Goal: Task Accomplishment & Management: Complete application form

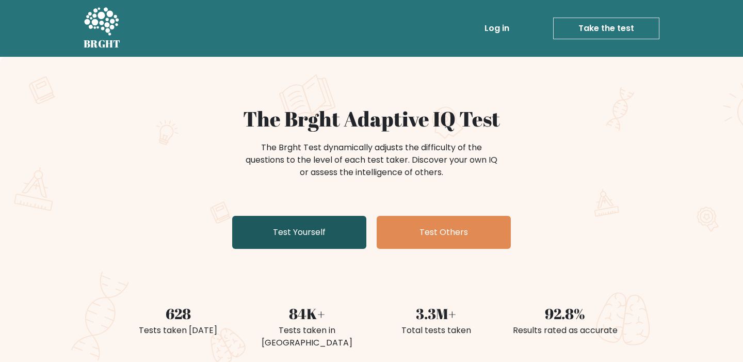
click at [309, 236] on link "Test Yourself" at bounding box center [299, 232] width 134 height 33
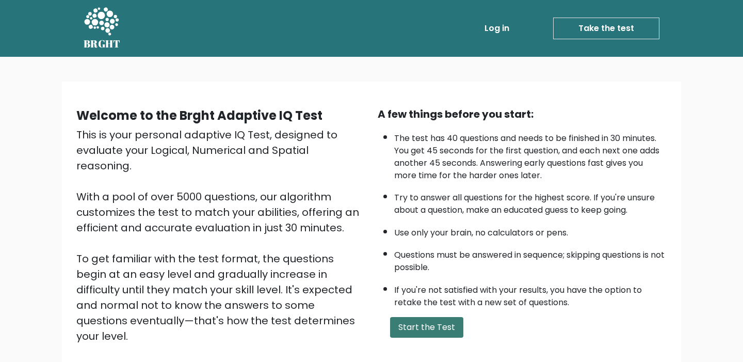
click at [409, 328] on button "Start the Test" at bounding box center [426, 327] width 73 height 21
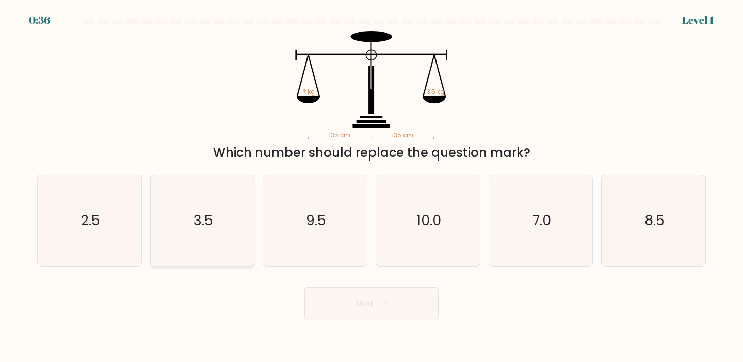
click at [208, 236] on icon "3.5" at bounding box center [202, 220] width 91 height 91
click at [371, 186] on input "b. 3.5" at bounding box center [371, 183] width 1 height 5
radio input "true"
click at [348, 301] on button "Next" at bounding box center [371, 303] width 134 height 33
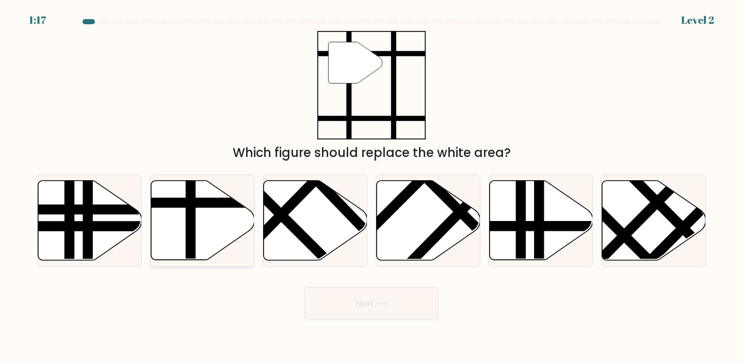
click at [190, 207] on line at bounding box center [190, 263] width 0 height 209
click at [371, 186] on input "b." at bounding box center [371, 183] width 1 height 5
radio input "true"
click at [361, 303] on button "Next" at bounding box center [371, 303] width 134 height 33
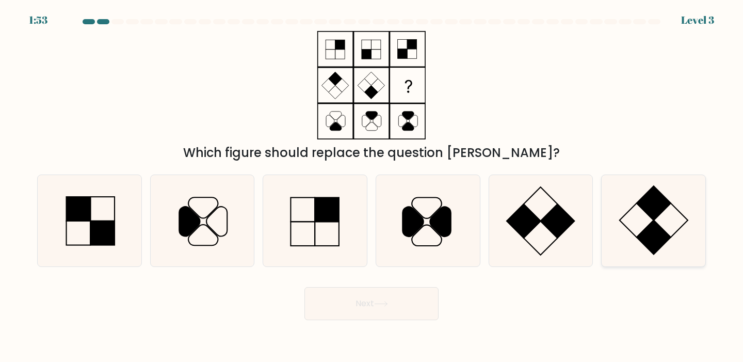
click at [655, 241] on rect at bounding box center [654, 237] width 34 height 34
click at [372, 186] on input "f." at bounding box center [371, 183] width 1 height 5
radio input "true"
click at [394, 305] on button "Next" at bounding box center [371, 303] width 134 height 33
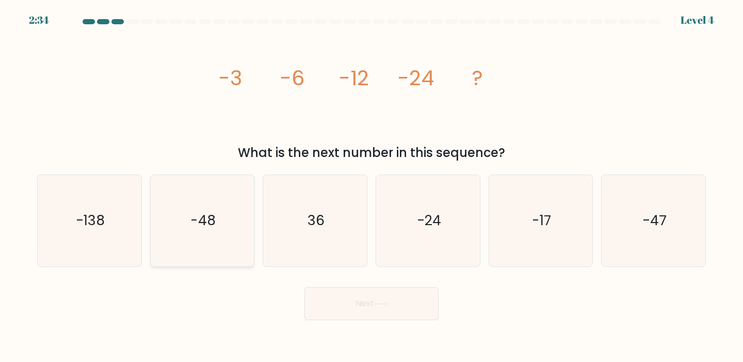
click at [221, 229] on icon "-48" at bounding box center [202, 220] width 91 height 91
click at [371, 186] on input "b. -48" at bounding box center [371, 183] width 1 height 5
radio input "true"
click at [337, 297] on button "Next" at bounding box center [371, 303] width 134 height 33
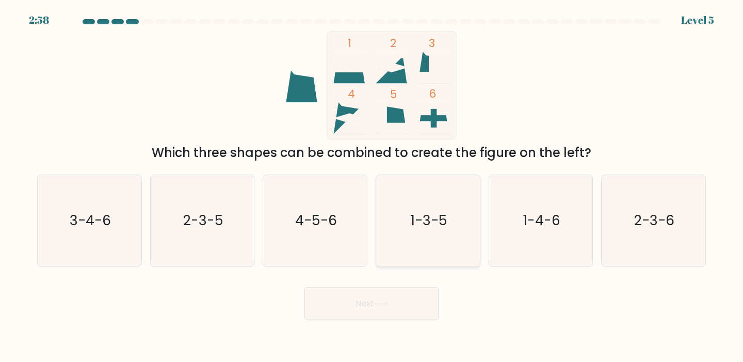
click at [427, 231] on icon "1-3-5" at bounding box center [427, 220] width 91 height 91
click at [372, 186] on input "d. 1-3-5" at bounding box center [371, 183] width 1 height 5
radio input "true"
click at [364, 301] on button "Next" at bounding box center [371, 303] width 134 height 33
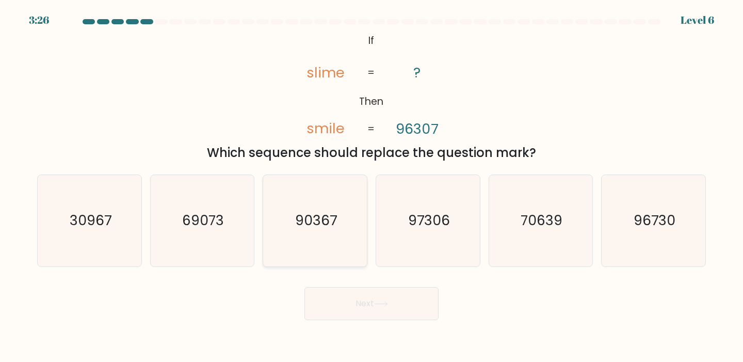
click at [329, 233] on icon "90367" at bounding box center [314, 220] width 91 height 91
click at [371, 186] on input "c. 90367" at bounding box center [371, 183] width 1 height 5
radio input "true"
click at [382, 298] on button "Next" at bounding box center [371, 303] width 134 height 33
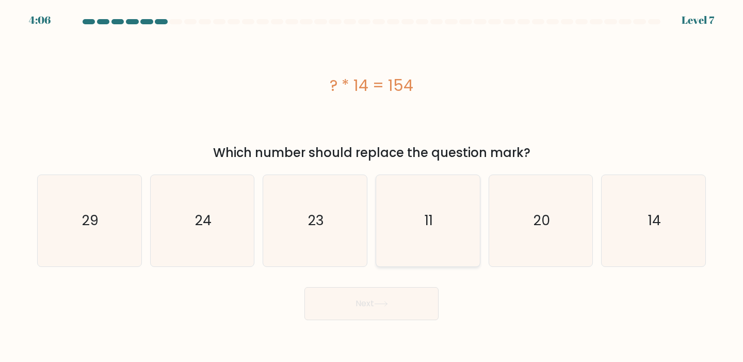
click at [413, 217] on icon "11" at bounding box center [427, 220] width 91 height 91
click at [372, 186] on input "d. 11" at bounding box center [371, 183] width 1 height 5
radio input "true"
click at [385, 303] on icon at bounding box center [381, 303] width 12 height 5
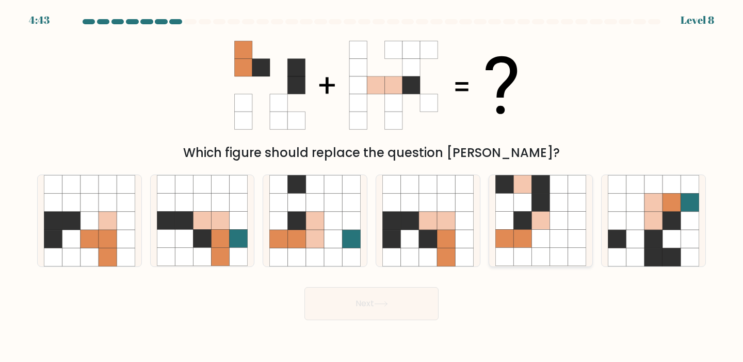
click at [510, 242] on icon at bounding box center [504, 239] width 18 height 18
click at [372, 186] on input "e." at bounding box center [371, 183] width 1 height 5
radio input "true"
click at [388, 302] on icon at bounding box center [381, 304] width 14 height 6
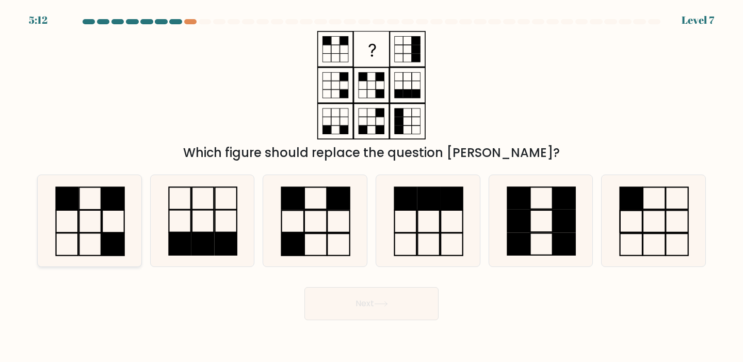
click at [102, 219] on rect at bounding box center [113, 221] width 22 height 22
click at [371, 186] on input "a." at bounding box center [371, 183] width 1 height 5
radio input "true"
click at [342, 311] on button "Next" at bounding box center [371, 303] width 134 height 33
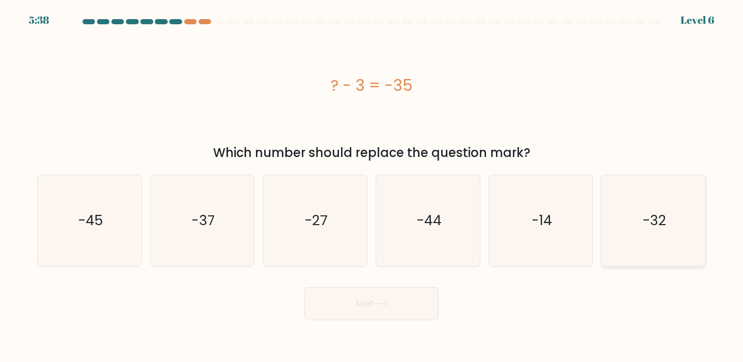
click at [657, 232] on icon "-32" at bounding box center [653, 220] width 91 height 91
click at [372, 186] on input "f. -32" at bounding box center [371, 183] width 1 height 5
radio input "true"
click at [386, 303] on icon at bounding box center [381, 303] width 12 height 5
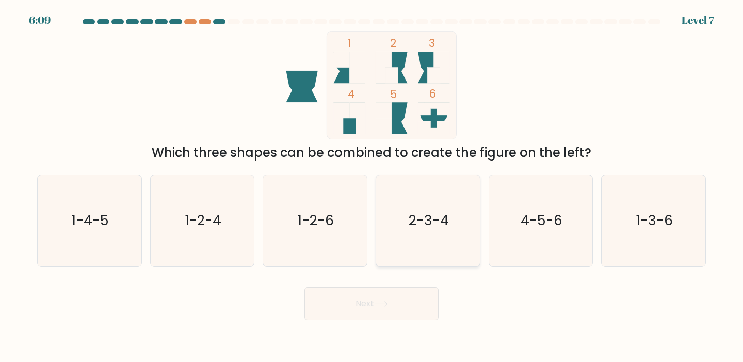
click at [417, 235] on icon "2-3-4" at bounding box center [427, 220] width 91 height 91
click at [372, 186] on input "d. 2-3-4" at bounding box center [371, 183] width 1 height 5
radio input "true"
click at [372, 304] on button "Next" at bounding box center [371, 303] width 134 height 33
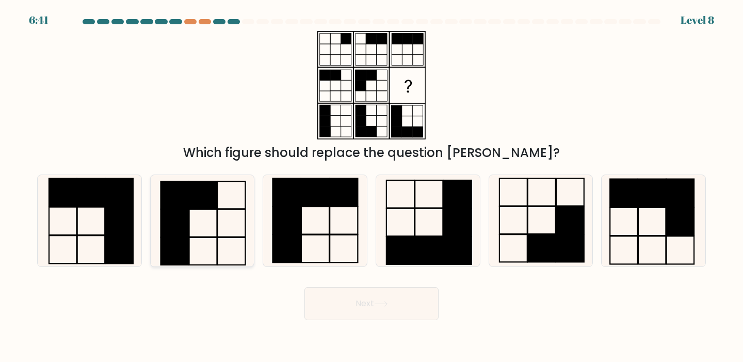
click at [218, 231] on icon at bounding box center [202, 220] width 91 height 91
click at [371, 186] on input "b." at bounding box center [371, 183] width 1 height 5
radio input "true"
click at [377, 295] on button "Next" at bounding box center [371, 303] width 134 height 33
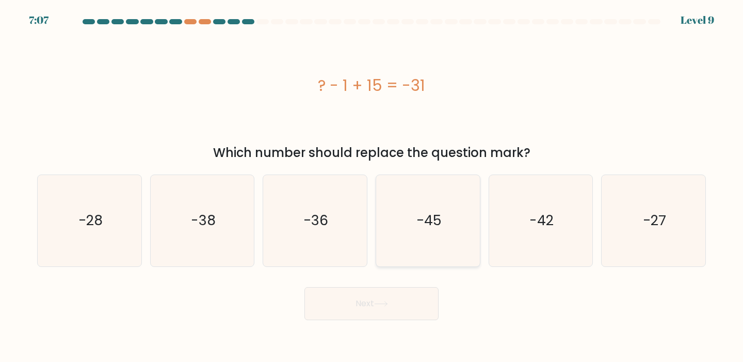
click at [439, 232] on icon "-45" at bounding box center [427, 220] width 91 height 91
click at [372, 186] on input "d. -45" at bounding box center [371, 183] width 1 height 5
radio input "true"
click at [361, 303] on button "Next" at bounding box center [371, 303] width 134 height 33
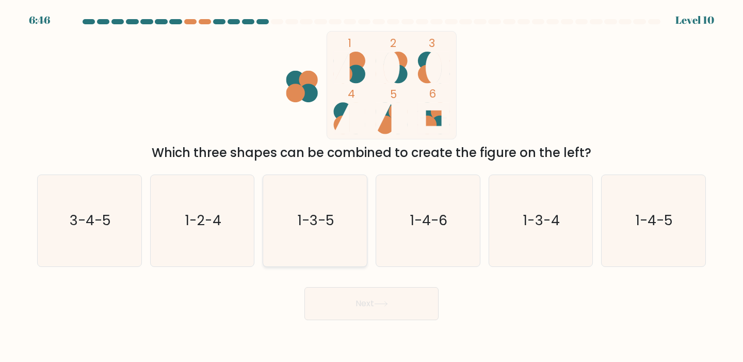
click at [315, 214] on text "1-3-5" at bounding box center [316, 220] width 37 height 19
click at [371, 186] on input "c. 1-3-5" at bounding box center [371, 183] width 1 height 5
radio input "true"
click at [355, 302] on button "Next" at bounding box center [371, 303] width 134 height 33
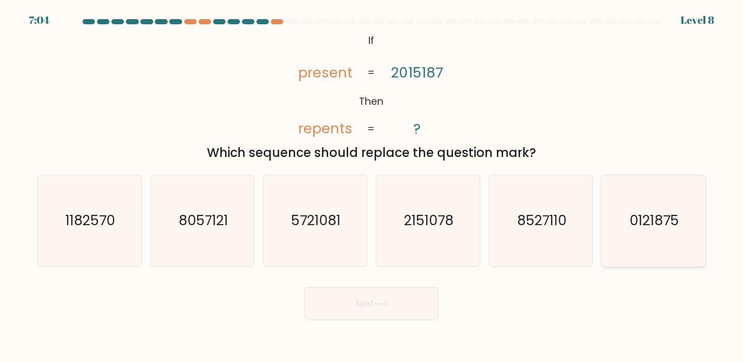
click at [647, 226] on text "0121875" at bounding box center [654, 220] width 50 height 19
click at [372, 186] on input "f. 0121875" at bounding box center [371, 183] width 1 height 5
radio input "true"
click at [374, 305] on button "Next" at bounding box center [371, 303] width 134 height 33
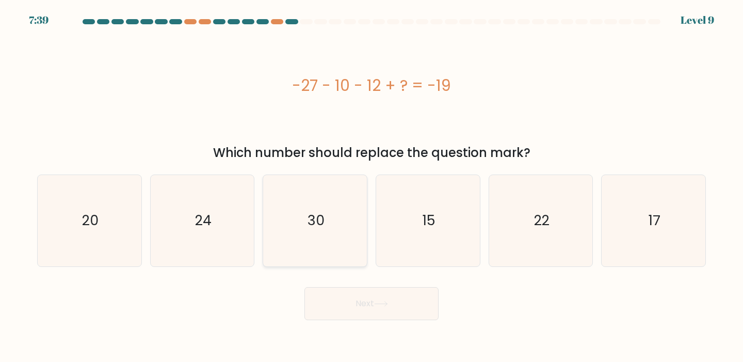
click at [295, 212] on icon "30" at bounding box center [314, 220] width 91 height 91
click at [371, 186] on input "c. 30" at bounding box center [371, 183] width 1 height 5
radio input "true"
click at [365, 303] on button "Next" at bounding box center [371, 303] width 134 height 33
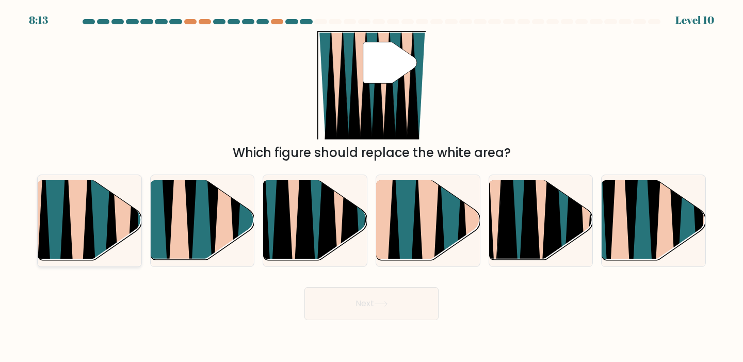
click at [69, 229] on icon at bounding box center [66, 266] width 23 height 207
click at [371, 186] on input "a." at bounding box center [371, 183] width 1 height 5
radio input "true"
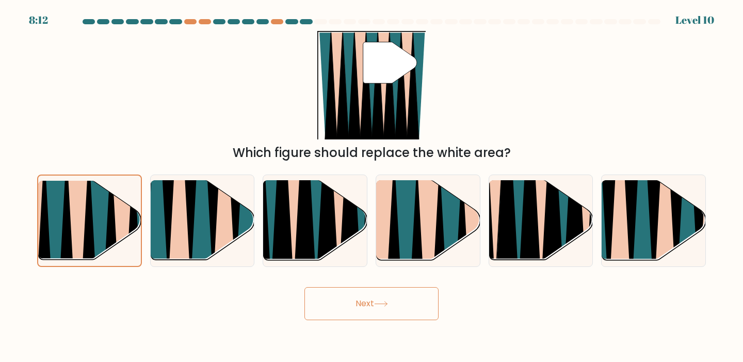
click at [339, 297] on button "Next" at bounding box center [371, 303] width 134 height 33
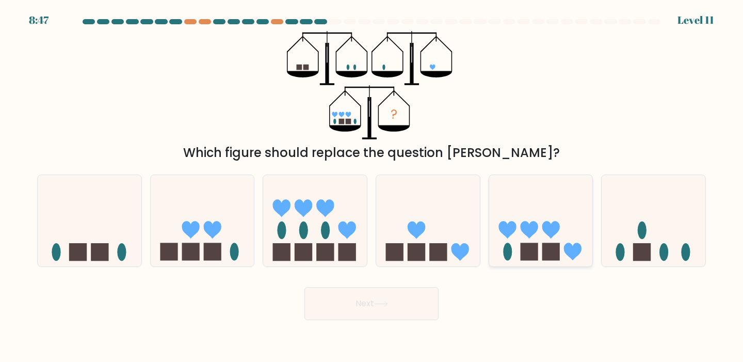
click at [520, 237] on icon at bounding box center [541, 220] width 104 height 86
click at [372, 186] on input "e." at bounding box center [371, 183] width 1 height 5
radio input "true"
click at [408, 304] on button "Next" at bounding box center [371, 303] width 134 height 33
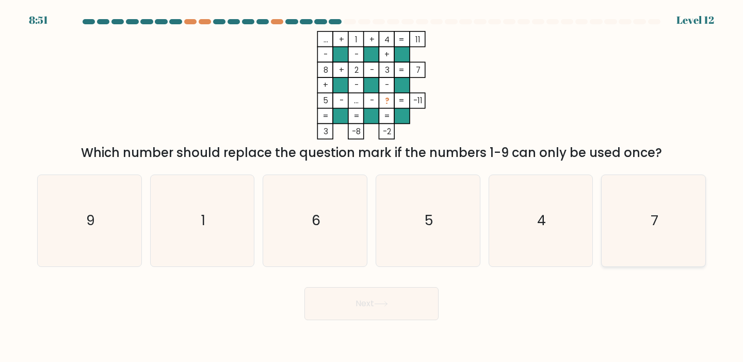
click at [639, 228] on icon "7" at bounding box center [653, 220] width 91 height 91
click at [372, 186] on input "f. 7" at bounding box center [371, 183] width 1 height 5
radio input "true"
click at [397, 313] on button "Next" at bounding box center [371, 303] width 134 height 33
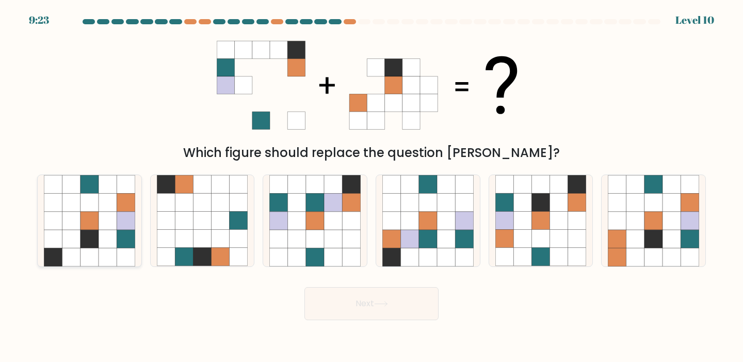
click at [138, 235] on div at bounding box center [89, 220] width 105 height 92
click at [371, 186] on input "a." at bounding box center [371, 183] width 1 height 5
radio input "true"
click at [361, 308] on button "Next" at bounding box center [371, 303] width 134 height 33
